Goal: Information Seeking & Learning: Understand process/instructions

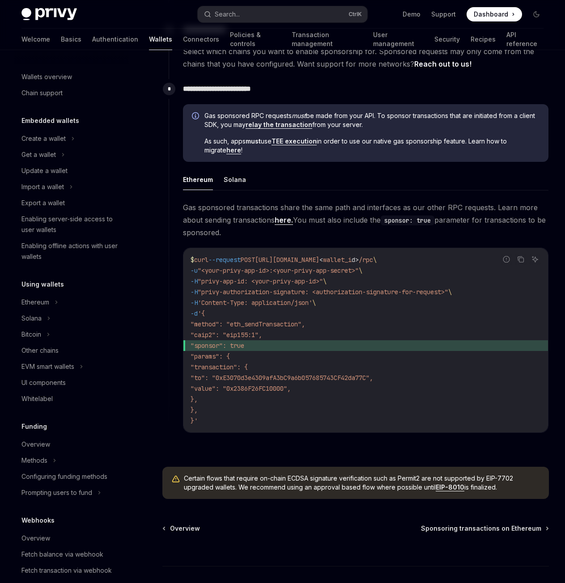
scroll to position [185, 0]
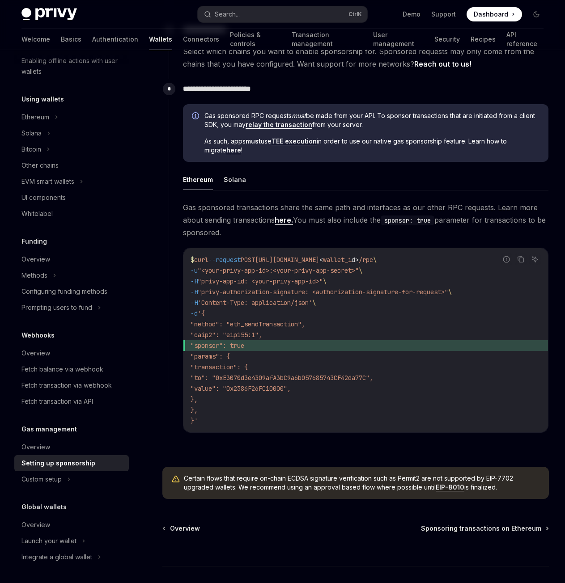
click at [480, 17] on span "Dashboard" at bounding box center [491, 14] width 34 height 9
